Goal: Entertainment & Leisure: Consume media (video, audio)

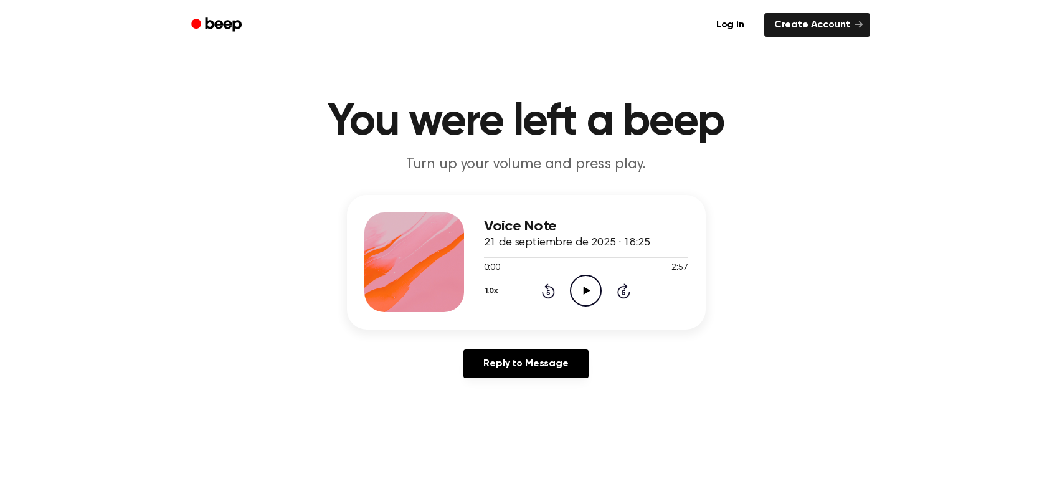
drag, startPoint x: 596, startPoint y: 308, endPoint x: 591, endPoint y: 293, distance: 15.8
click at [593, 302] on div "Voice Note 21 de septiembre de 2025 · 18:25 0:00 2:57 Your browser does not sup…" at bounding box center [586, 262] width 204 height 100
click at [586, 286] on icon "Play Audio" at bounding box center [586, 291] width 32 height 32
click at [650, 258] on div at bounding box center [586, 257] width 204 height 10
drag, startPoint x: 629, startPoint y: 259, endPoint x: 644, endPoint y: 258, distance: 15.0
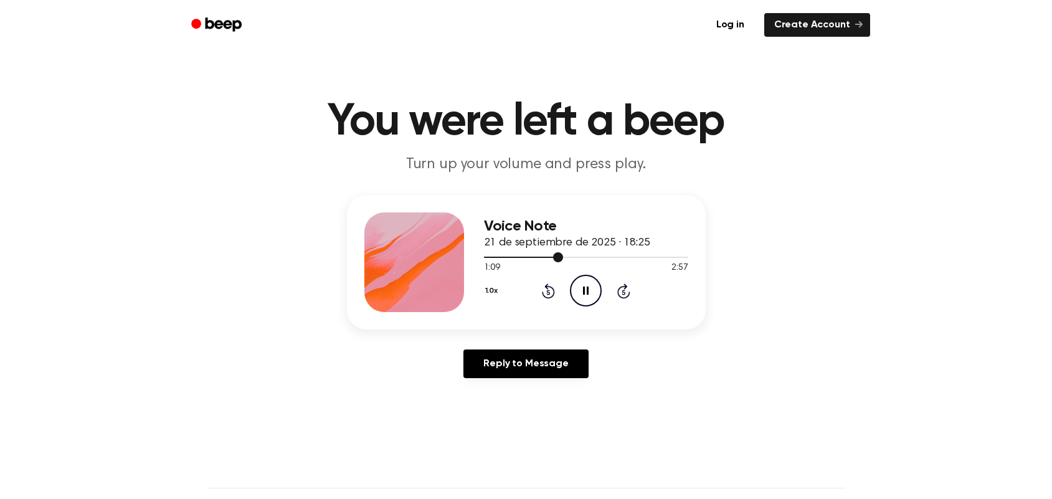
click at [644, 258] on div at bounding box center [586, 257] width 204 height 10
drag, startPoint x: 555, startPoint y: 260, endPoint x: 602, endPoint y: 262, distance: 46.7
click at [605, 263] on div "1:03 2:57 Your browser does not support the [object Object] element." at bounding box center [586, 263] width 204 height 23
drag, startPoint x: 557, startPoint y: 260, endPoint x: 584, endPoint y: 261, distance: 26.8
click at [583, 261] on div at bounding box center [586, 257] width 204 height 10
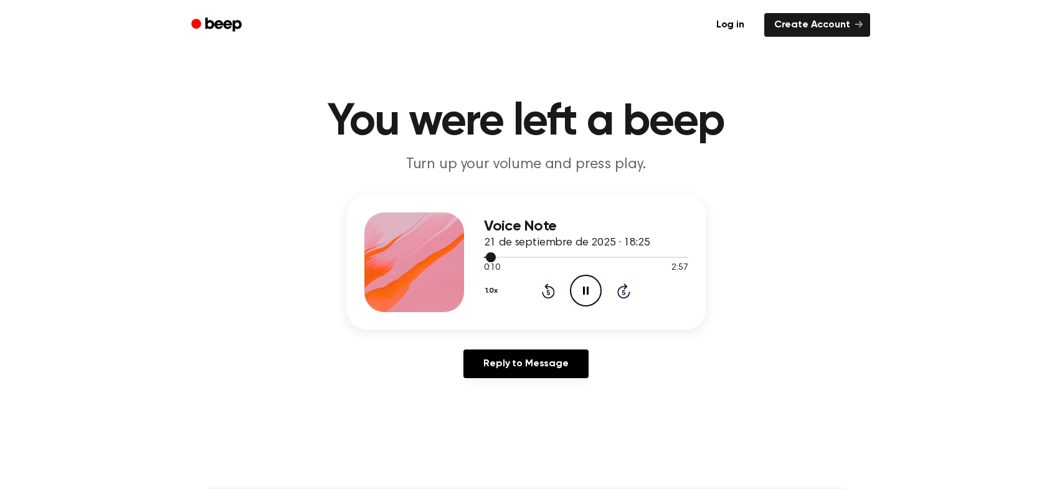
drag, startPoint x: 593, startPoint y: 259, endPoint x: 602, endPoint y: 259, distance: 8.7
click at [601, 259] on div at bounding box center [586, 257] width 204 height 10
click at [532, 258] on div at bounding box center [586, 257] width 204 height 10
click at [538, 258] on div at bounding box center [586, 257] width 204 height 10
drag, startPoint x: 492, startPoint y: 257, endPoint x: 532, endPoint y: 257, distance: 40.5
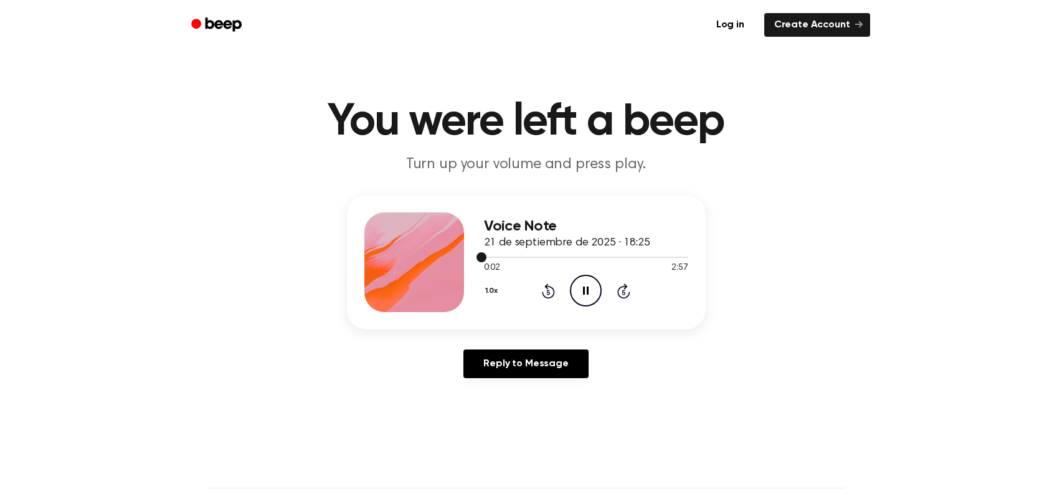
click at [531, 257] on div at bounding box center [586, 257] width 204 height 10
click at [533, 258] on div at bounding box center [586, 257] width 204 height 10
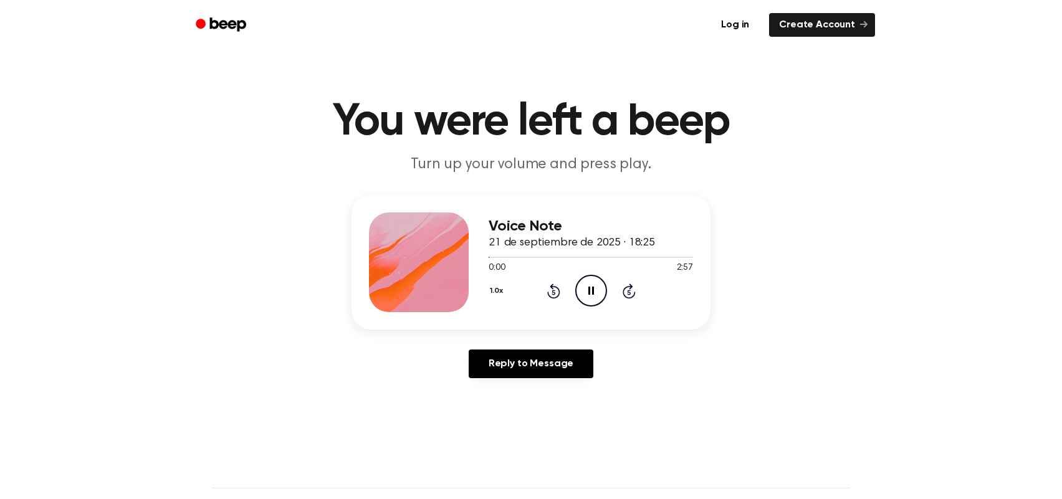
click at [495, 293] on button "1.0x" at bounding box center [497, 290] width 19 height 21
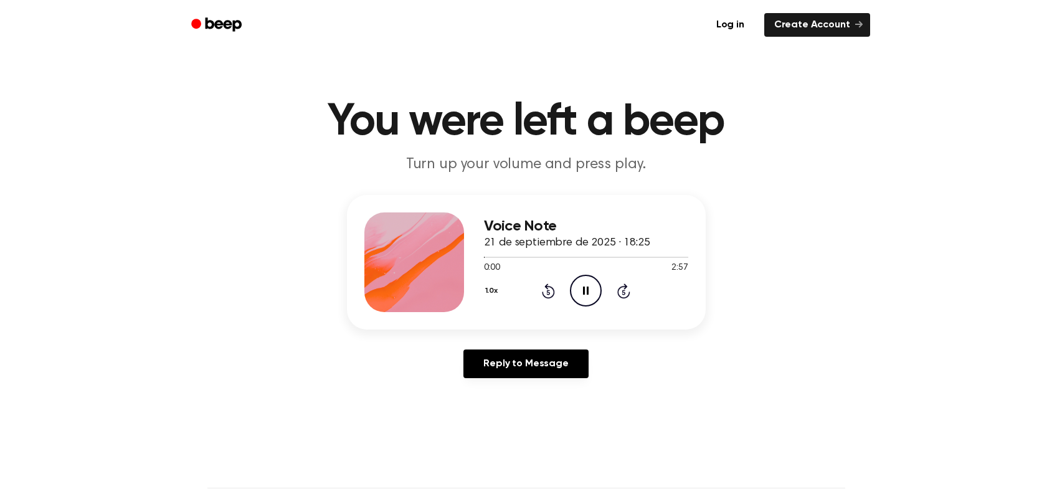
click at [495, 293] on button "1.0x" at bounding box center [493, 290] width 19 height 21
drag, startPoint x: 522, startPoint y: 260, endPoint x: 539, endPoint y: 259, distance: 16.9
click at [539, 259] on div at bounding box center [586, 257] width 204 height 10
click at [577, 278] on circle at bounding box center [586, 290] width 31 height 31
click at [585, 287] on icon "Play Audio" at bounding box center [586, 291] width 32 height 32
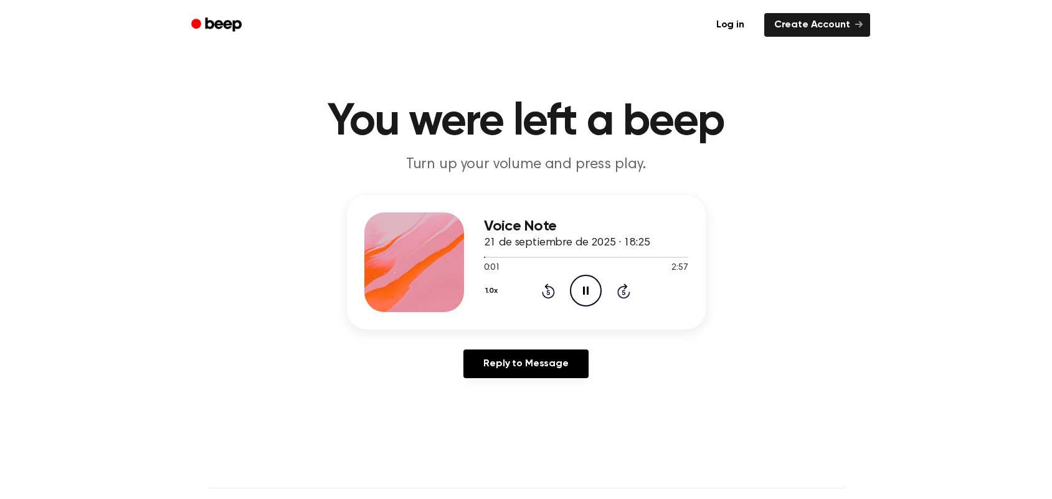
click at [600, 296] on icon "Pause Audio" at bounding box center [586, 291] width 32 height 32
click at [524, 261] on div "0:01 2:57 Your browser does not support the [object Object] element." at bounding box center [586, 263] width 204 height 23
drag, startPoint x: 526, startPoint y: 260, endPoint x: 504, endPoint y: 262, distance: 22.5
click at [530, 260] on div at bounding box center [586, 257] width 204 height 10
drag, startPoint x: 478, startPoint y: 257, endPoint x: 494, endPoint y: 256, distance: 15.6
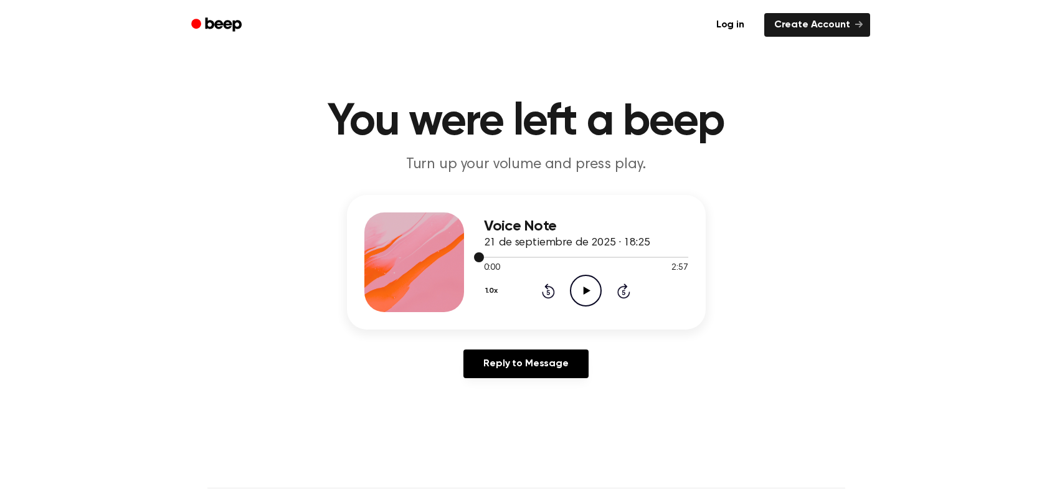
click at [494, 256] on div at bounding box center [586, 257] width 204 height 10
drag, startPoint x: 569, startPoint y: 254, endPoint x: 581, endPoint y: 255, distance: 11.2
click at [572, 254] on div at bounding box center [586, 257] width 204 height 10
click at [597, 255] on div at bounding box center [586, 257] width 204 height 10
click at [601, 257] on div at bounding box center [586, 257] width 204 height 10
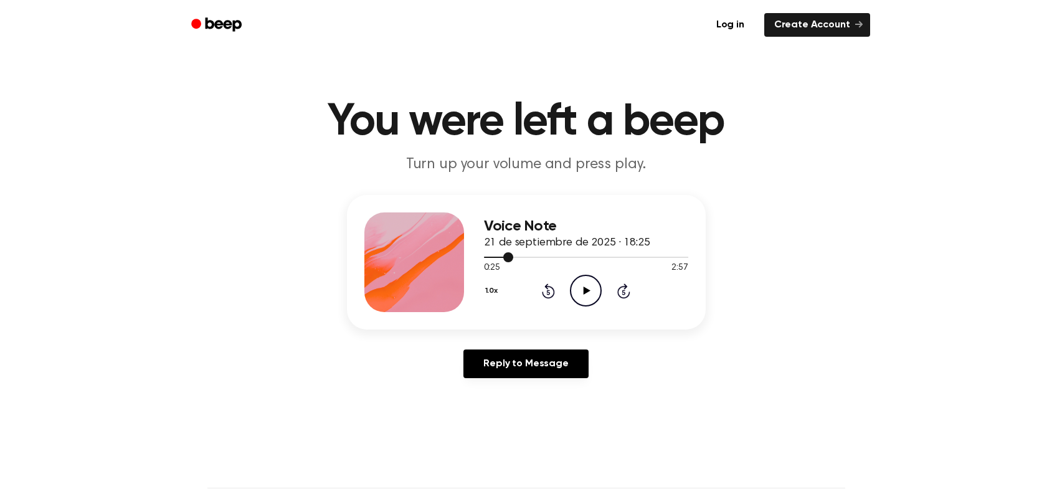
click at [601, 257] on div at bounding box center [586, 257] width 204 height 1
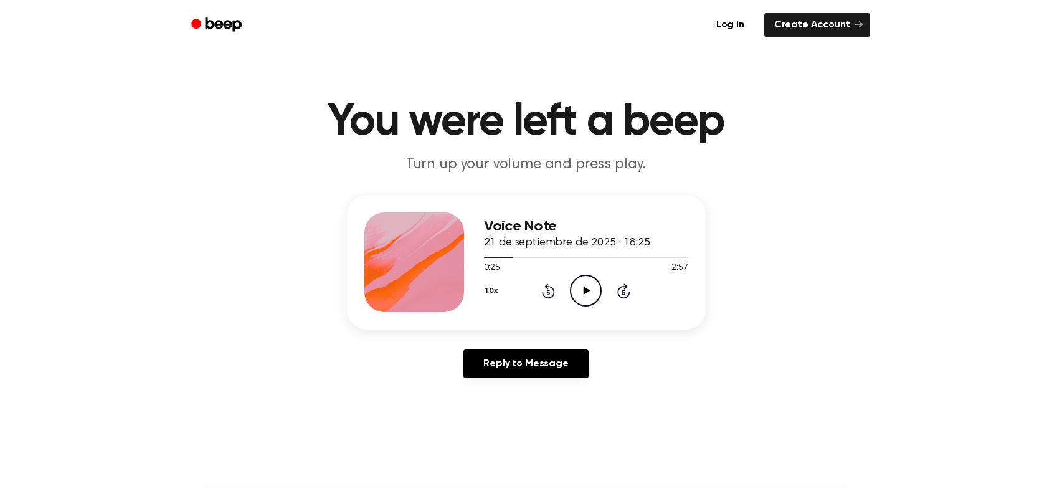
drag, startPoint x: 553, startPoint y: 264, endPoint x: 566, endPoint y: 264, distance: 12.5
click at [566, 264] on div "0:25 2:57" at bounding box center [586, 268] width 204 height 13
click at [530, 260] on div at bounding box center [586, 257] width 204 height 10
drag, startPoint x: 526, startPoint y: 260, endPoint x: 518, endPoint y: 259, distance: 8.2
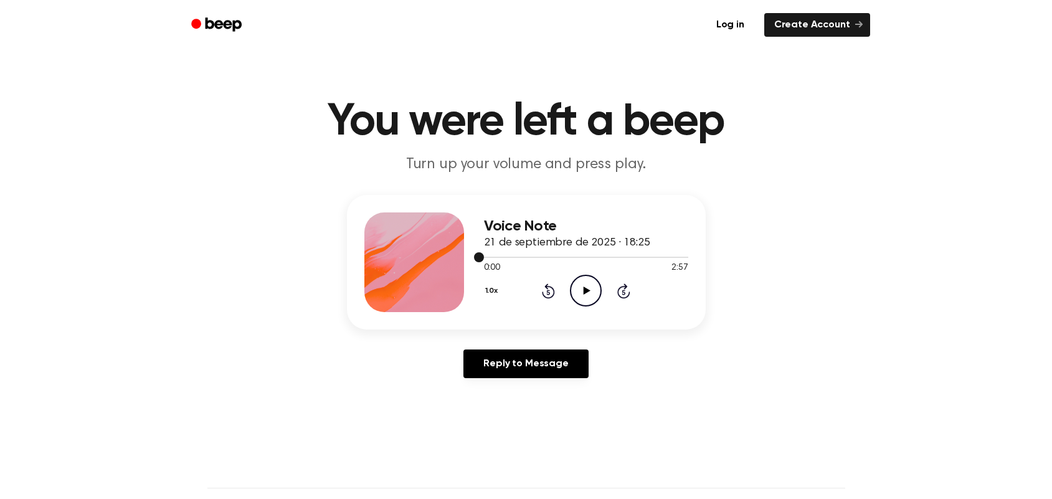
click at [524, 260] on div at bounding box center [586, 257] width 204 height 10
click at [548, 257] on div at bounding box center [586, 257] width 204 height 10
drag, startPoint x: 496, startPoint y: 260, endPoint x: 546, endPoint y: 258, distance: 49.9
click at [546, 258] on div at bounding box center [586, 257] width 204 height 10
click at [547, 258] on div at bounding box center [586, 257] width 204 height 10
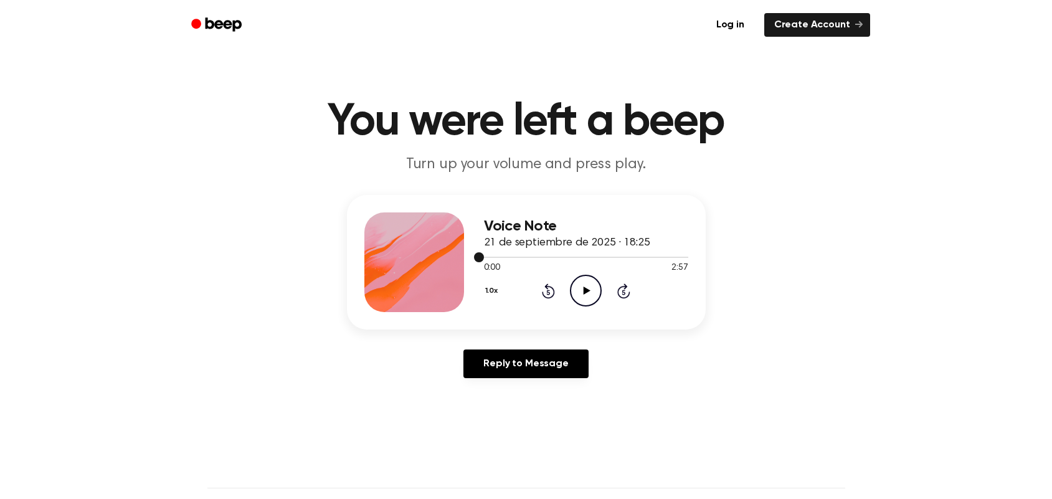
click at [547, 258] on div at bounding box center [586, 257] width 204 height 10
drag, startPoint x: 516, startPoint y: 268, endPoint x: 496, endPoint y: 261, distance: 21.3
click at [496, 264] on span "0:00" at bounding box center [492, 268] width 16 height 13
click at [496, 256] on div at bounding box center [586, 257] width 204 height 10
drag, startPoint x: 496, startPoint y: 257, endPoint x: 513, endPoint y: 260, distance: 17.8
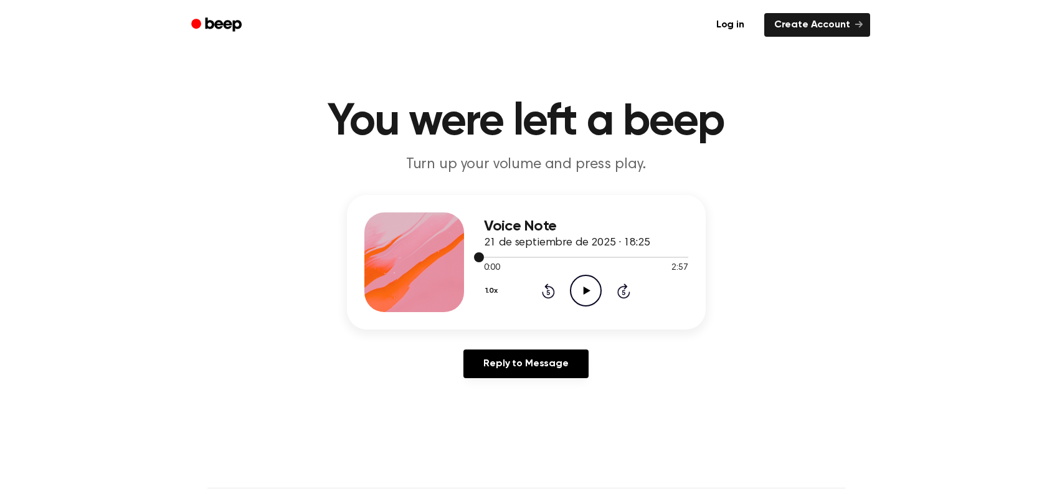
click at [498, 257] on div at bounding box center [586, 257] width 204 height 10
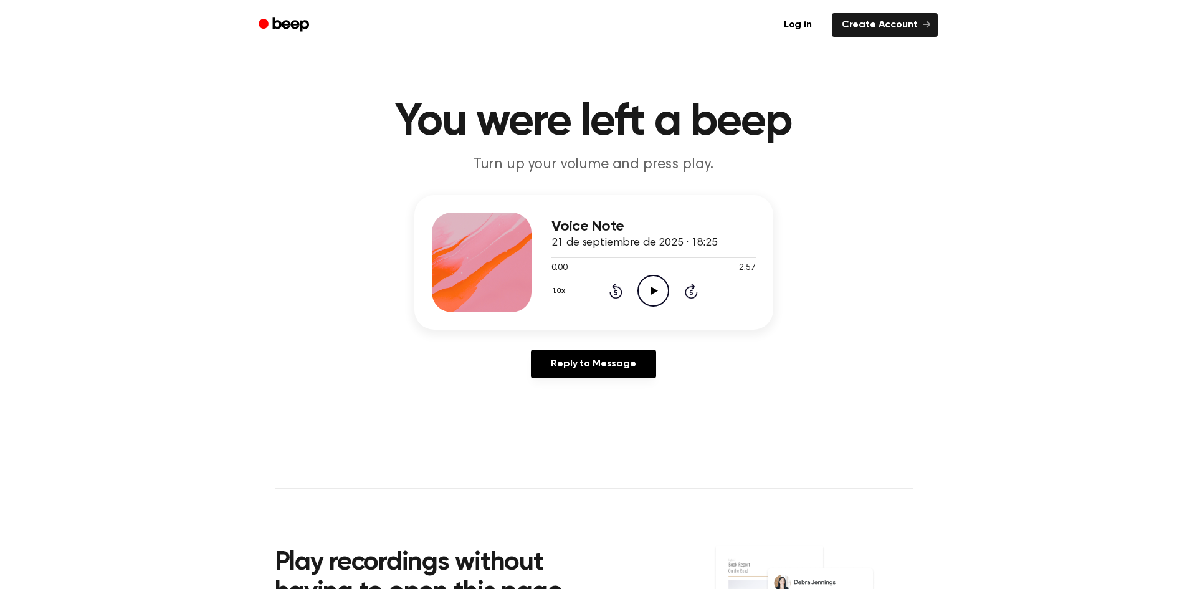
click at [686, 293] on icon at bounding box center [691, 290] width 13 height 15
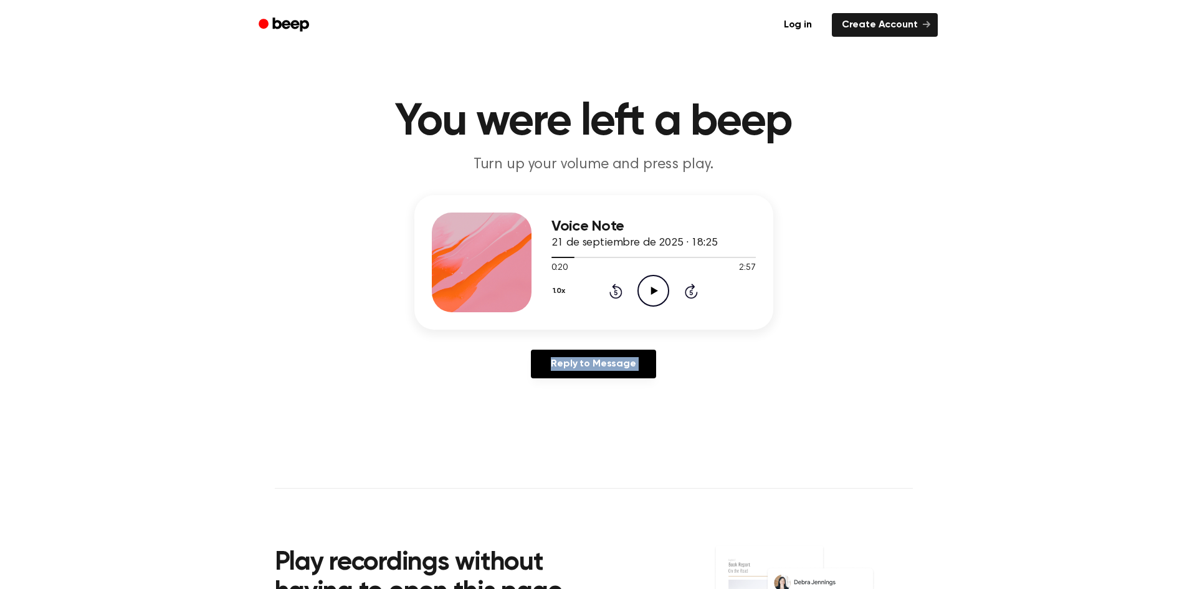
click at [686, 293] on icon at bounding box center [691, 290] width 13 height 15
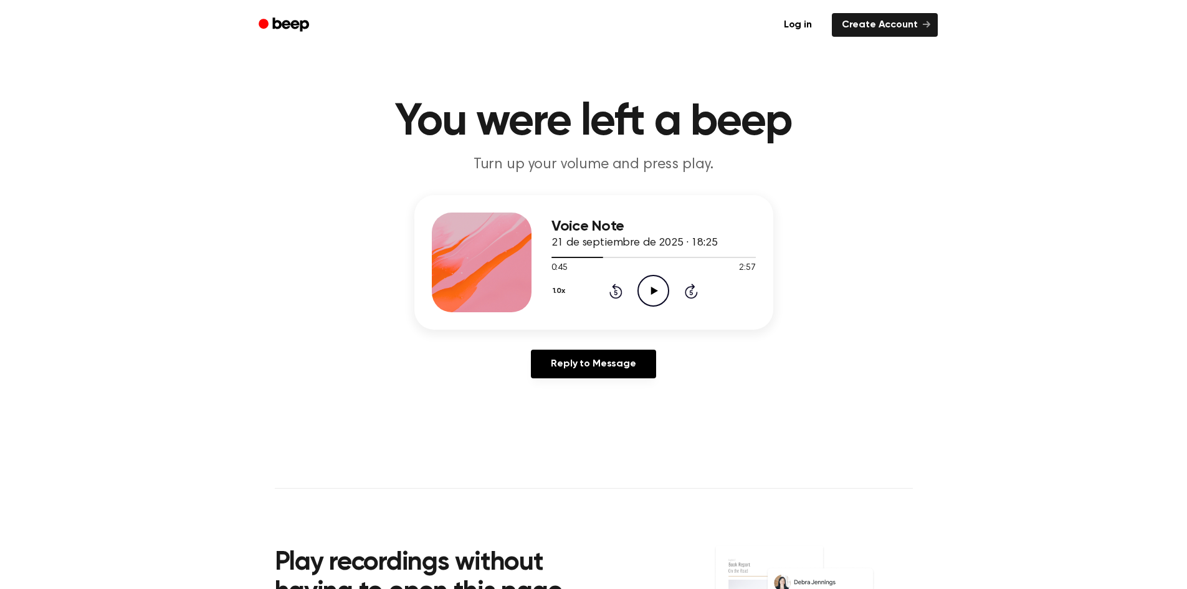
click at [686, 293] on icon at bounding box center [691, 290] width 13 height 15
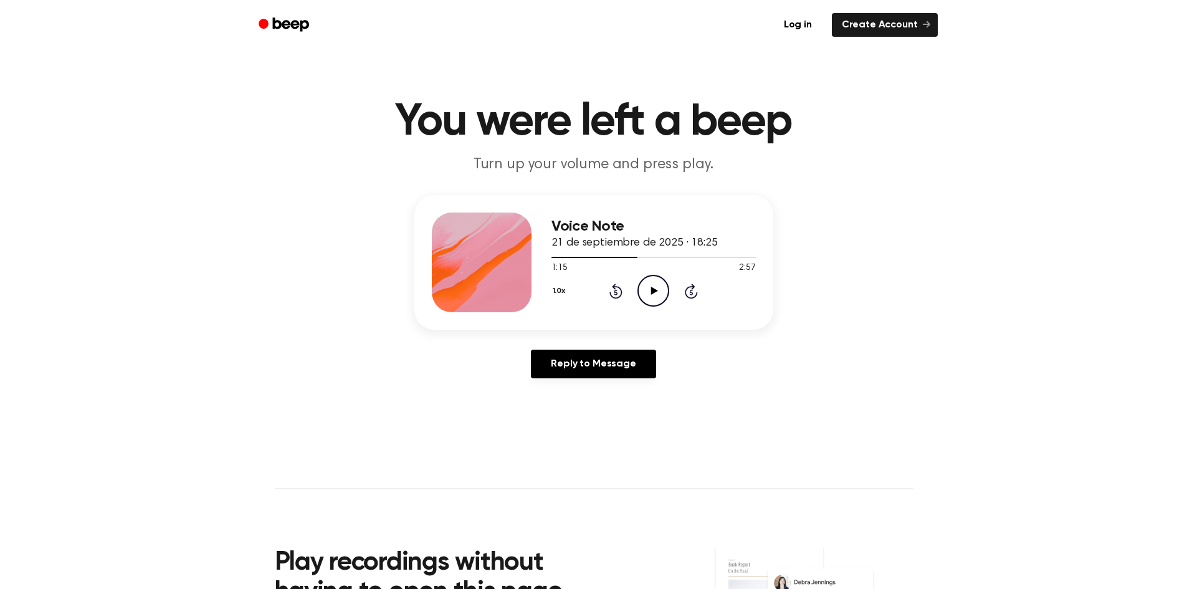
click at [686, 293] on icon at bounding box center [691, 290] width 13 height 15
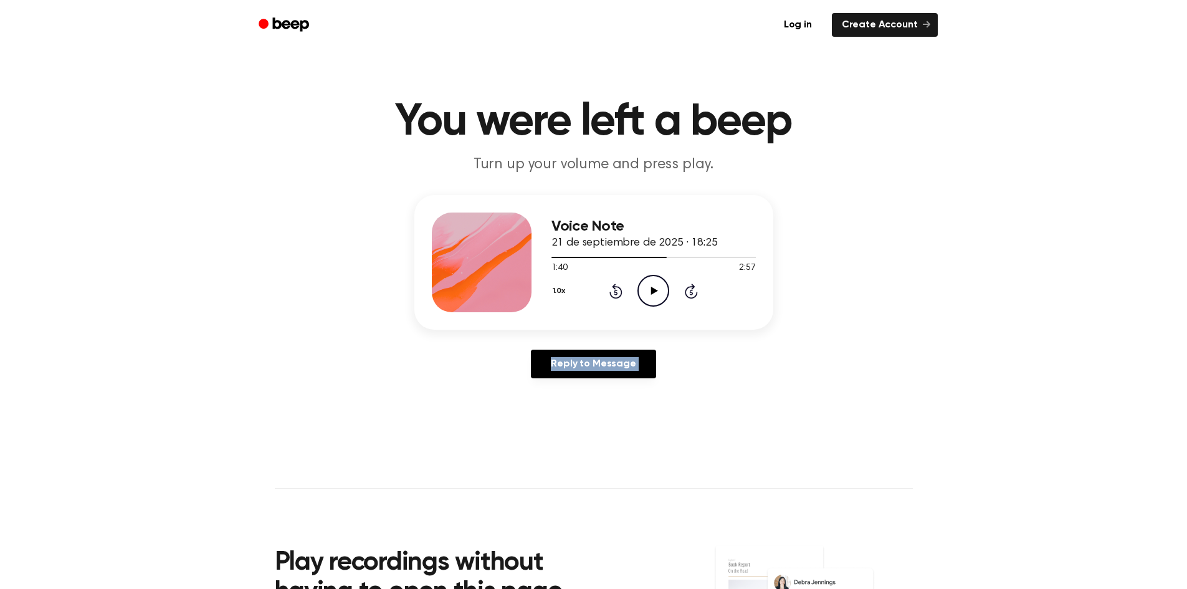
click at [686, 293] on icon at bounding box center [691, 290] width 13 height 15
click at [687, 292] on icon "Skip 5 seconds" at bounding box center [691, 291] width 14 height 16
click at [692, 288] on icon "Skip 5 seconds" at bounding box center [691, 291] width 14 height 16
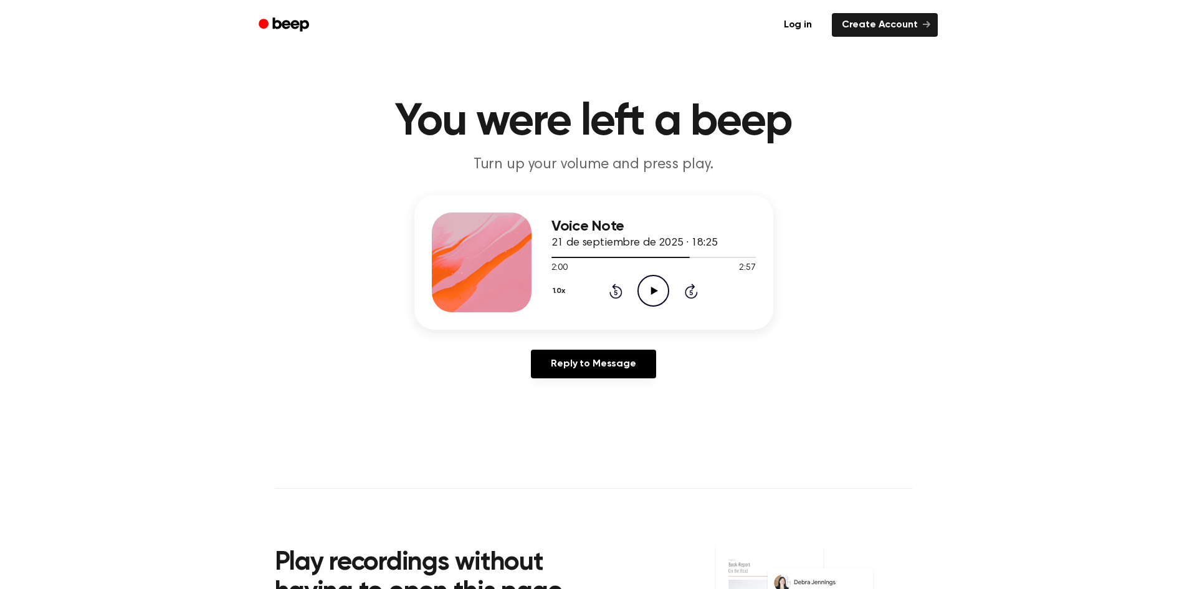
click at [693, 287] on icon at bounding box center [691, 290] width 13 height 15
click at [648, 282] on icon "Play Audio" at bounding box center [653, 291] width 32 height 32
click at [692, 290] on icon at bounding box center [691, 292] width 3 height 5
click at [655, 285] on icon "Play Audio" at bounding box center [653, 291] width 32 height 32
click at [657, 283] on icon "Pause Audio" at bounding box center [653, 291] width 32 height 32
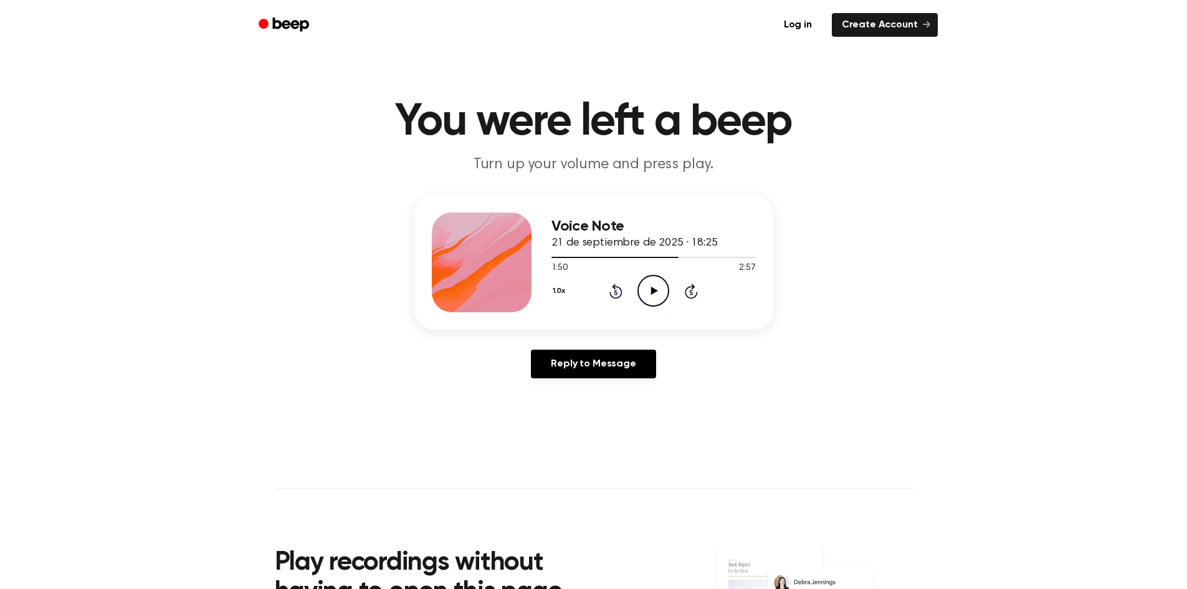
click at [655, 280] on icon "Play Audio" at bounding box center [653, 291] width 32 height 32
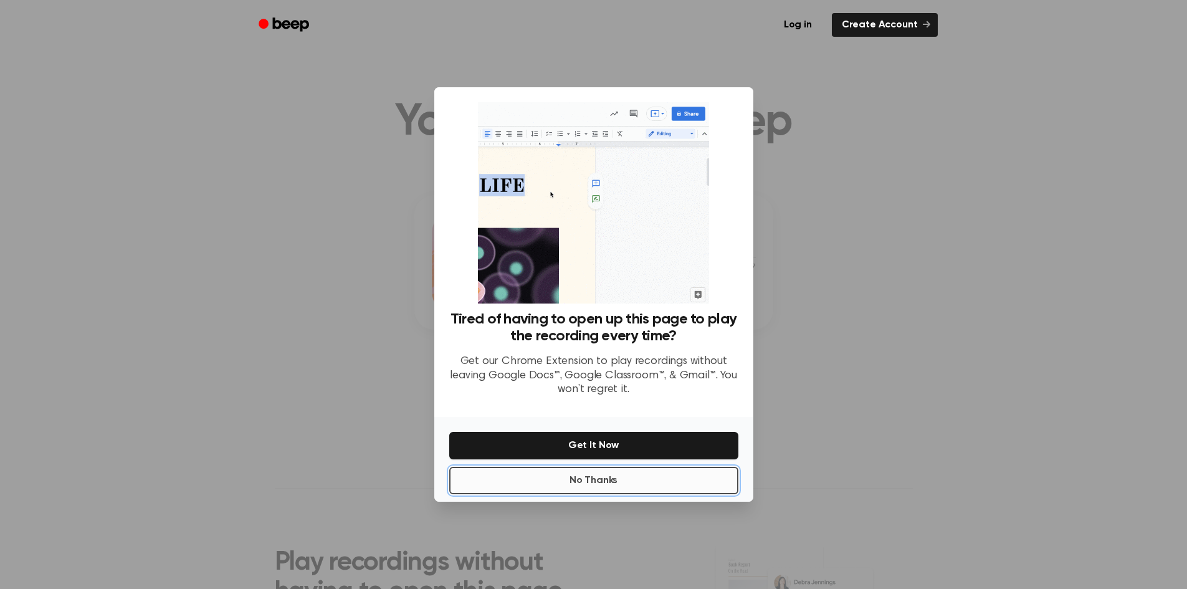
click at [663, 488] on button "No Thanks" at bounding box center [593, 480] width 289 height 27
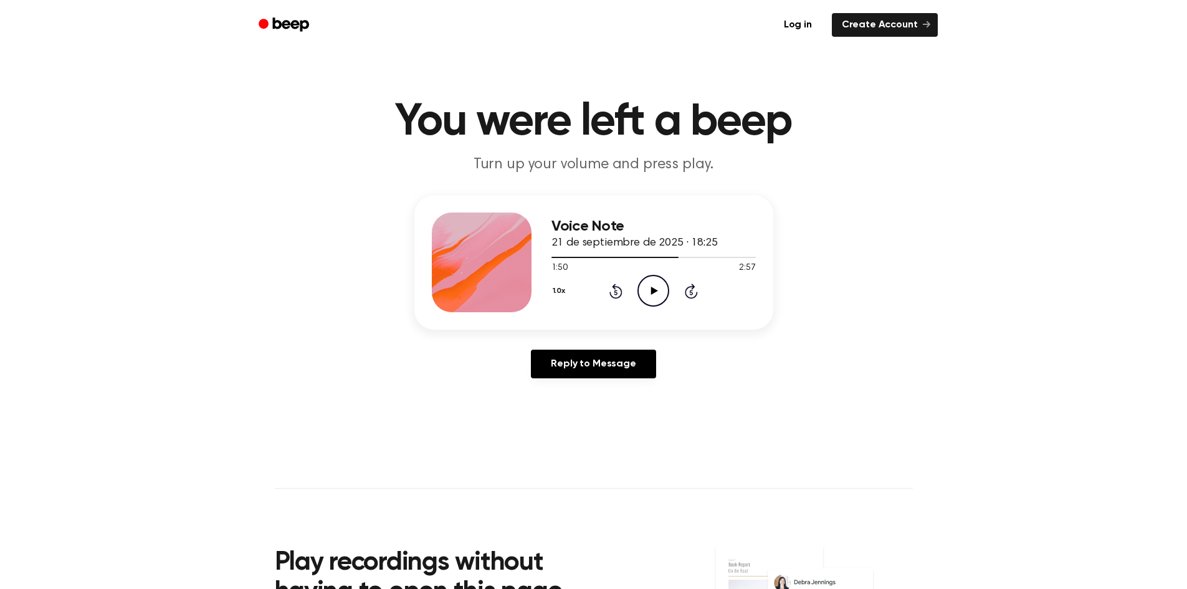
click at [648, 288] on icon "Play Audio" at bounding box center [653, 291] width 32 height 32
click at [648, 288] on icon "Pause Audio" at bounding box center [653, 291] width 32 height 32
click at [648, 288] on icon "Play Audio" at bounding box center [653, 291] width 32 height 32
click at [650, 291] on icon "Pause Audio" at bounding box center [653, 291] width 32 height 32
click at [650, 291] on icon "Play Audio" at bounding box center [653, 291] width 32 height 32
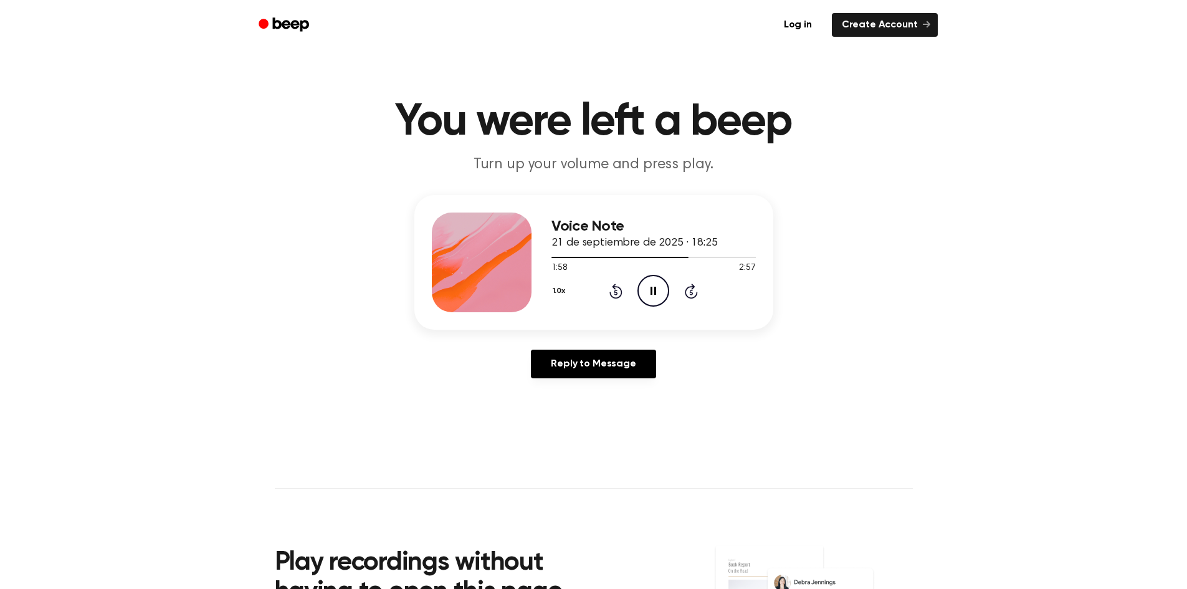
click at [650, 291] on icon at bounding box center [653, 291] width 6 height 8
click at [670, 285] on div "1.0x Rewind 5 seconds Play Audio Skip 5 seconds" at bounding box center [653, 291] width 204 height 32
click at [653, 297] on icon "Play Audio" at bounding box center [653, 291] width 32 height 32
